Goal: Contribute content

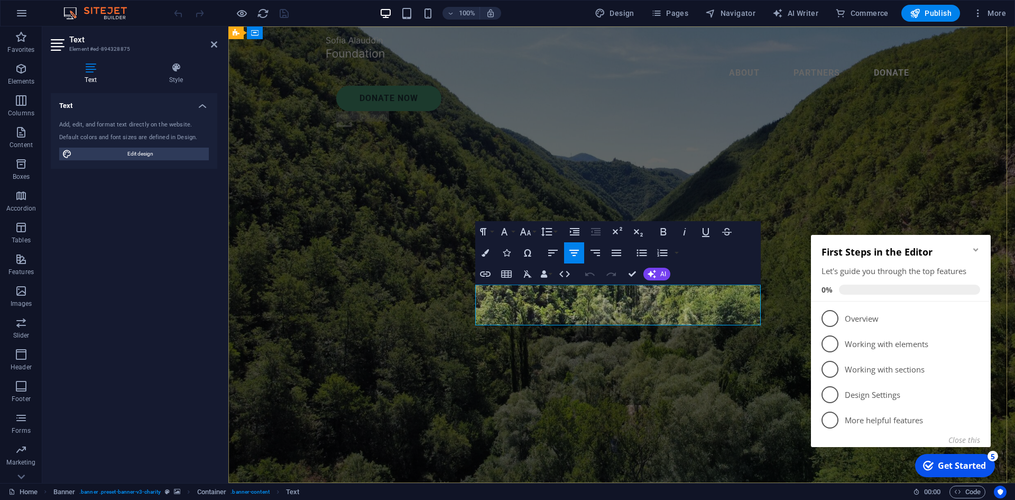
drag, startPoint x: 484, startPoint y: 291, endPoint x: 746, endPoint y: 317, distance: 263.1
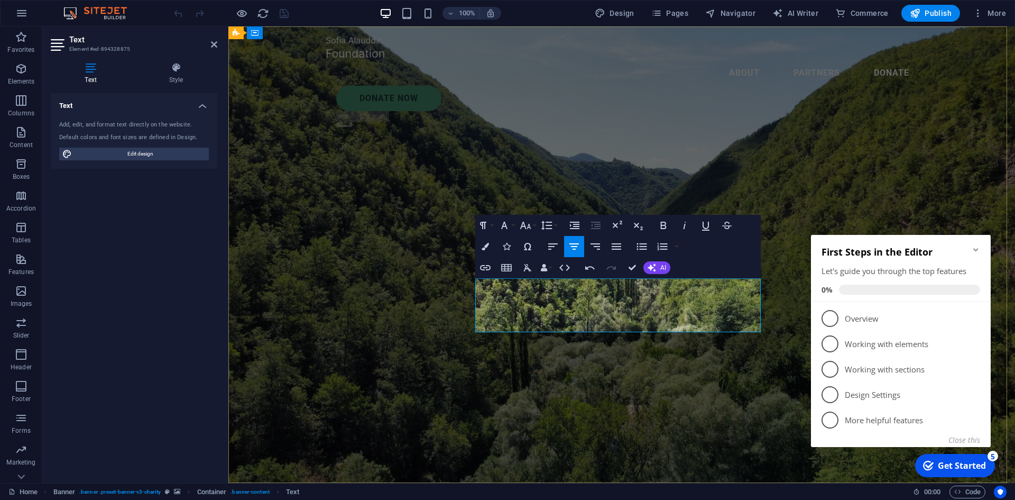
drag, startPoint x: 489, startPoint y: 285, endPoint x: 515, endPoint y: 287, distance: 26.0
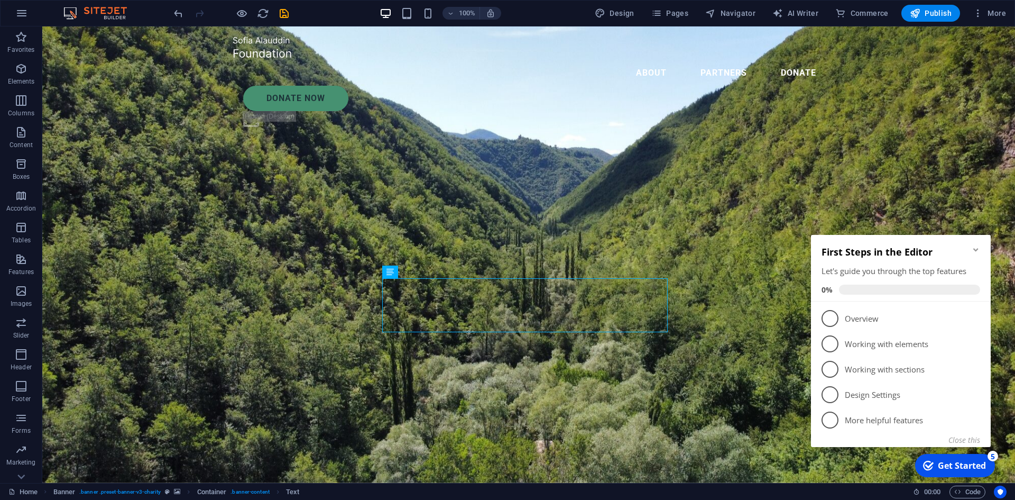
click at [978, 251] on icon "Minimize checklist" at bounding box center [976, 249] width 8 height 8
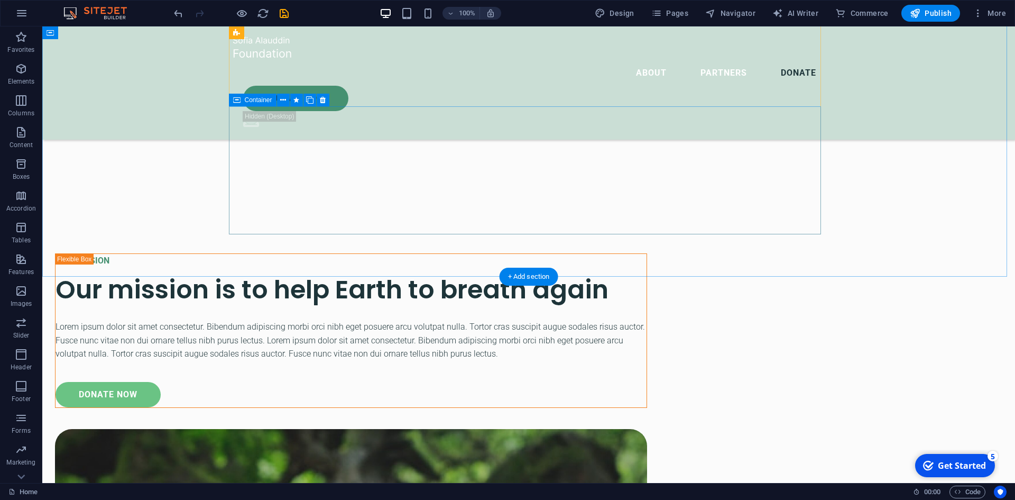
scroll to position [3559, 0]
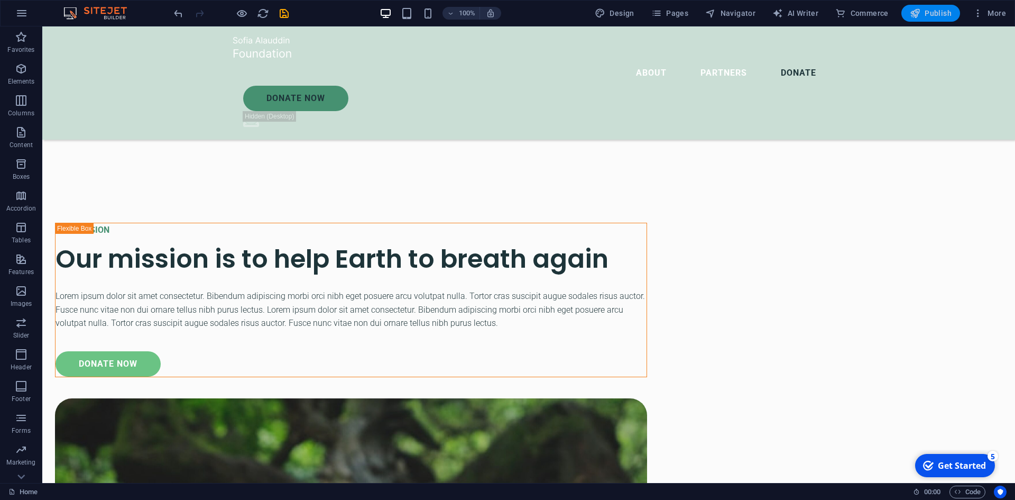
click at [926, 16] on span "Publish" at bounding box center [931, 13] width 42 height 11
